Goal: Transaction & Acquisition: Purchase product/service

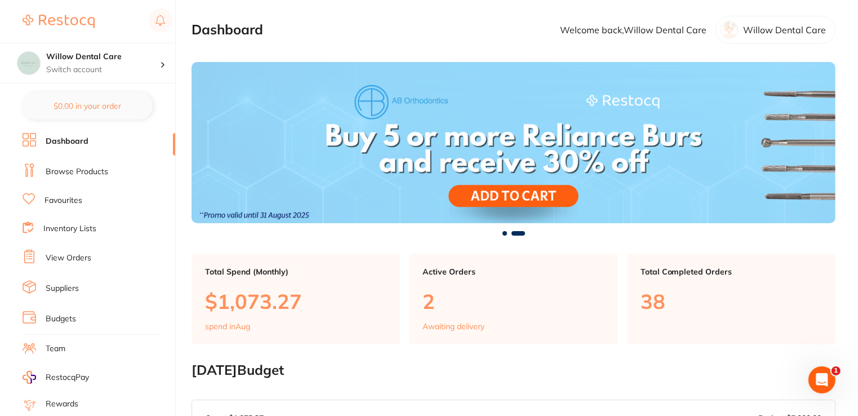
click at [75, 254] on link "View Orders" at bounding box center [69, 257] width 46 height 11
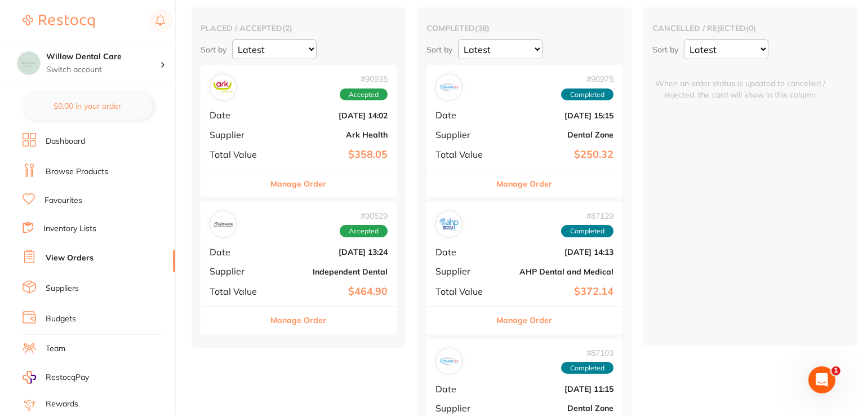
scroll to position [113, 0]
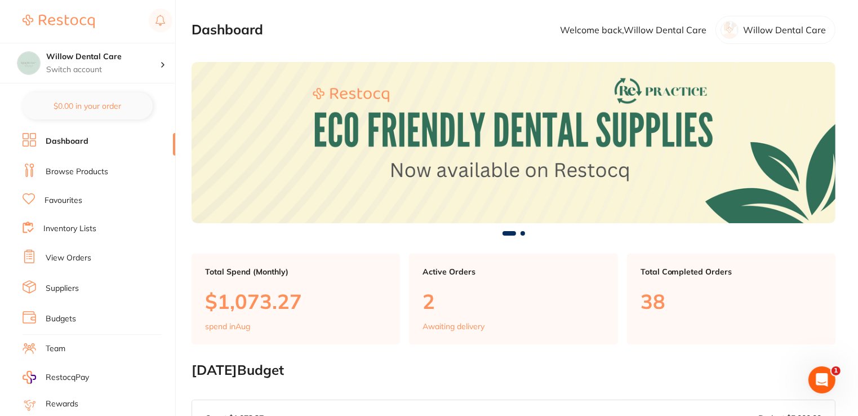
click at [64, 163] on li "Browse Products" at bounding box center [99, 171] width 153 height 17
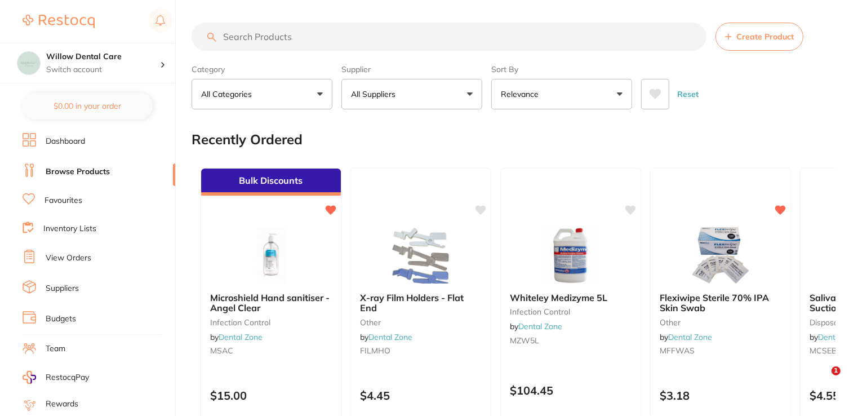
click at [301, 42] on input "search" at bounding box center [449, 37] width 515 height 28
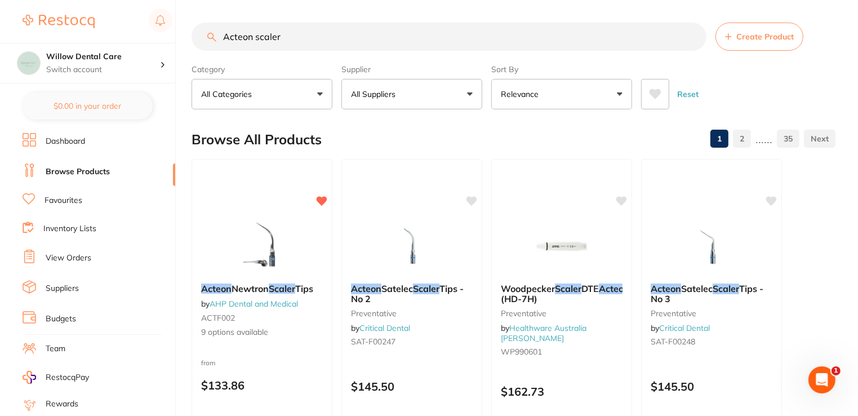
click at [252, 35] on input "Acteon scaler" at bounding box center [449, 37] width 515 height 28
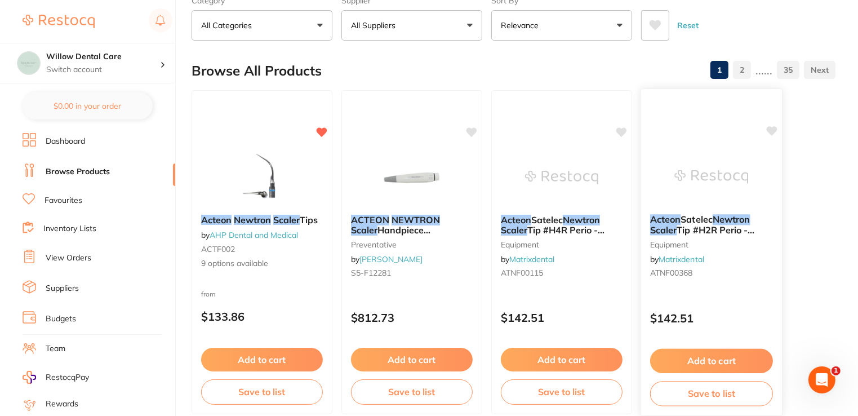
scroll to position [56, 0]
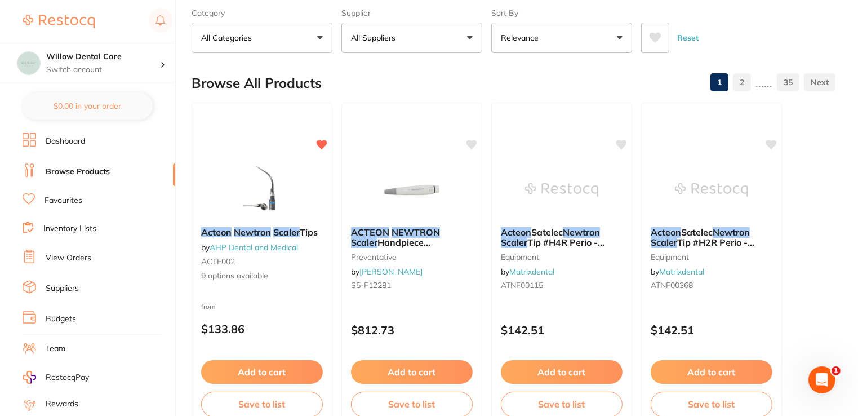
type input "Acteon Newtron scaler"
